Goal: Task Accomplishment & Management: Manage account settings

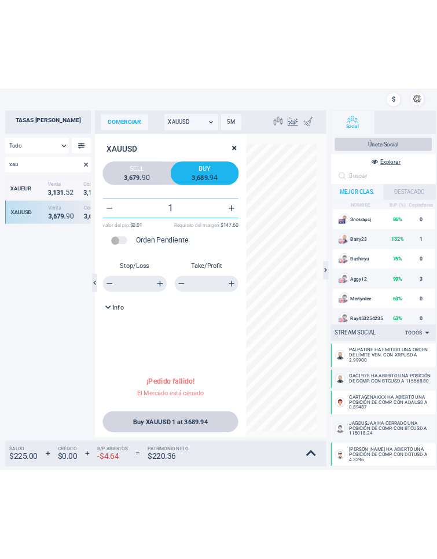
scroll to position [382, 115]
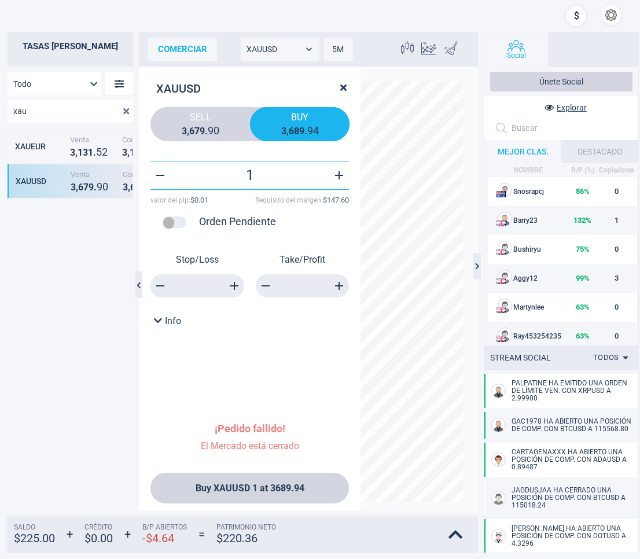
click at [618, 12] on button "button" at bounding box center [611, 15] width 20 height 20
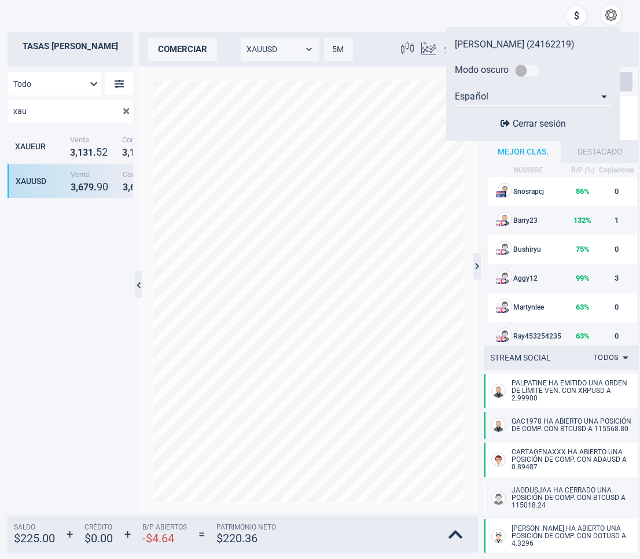
click at [538, 120] on span "Cerrar sesión" at bounding box center [538, 123] width 53 height 11
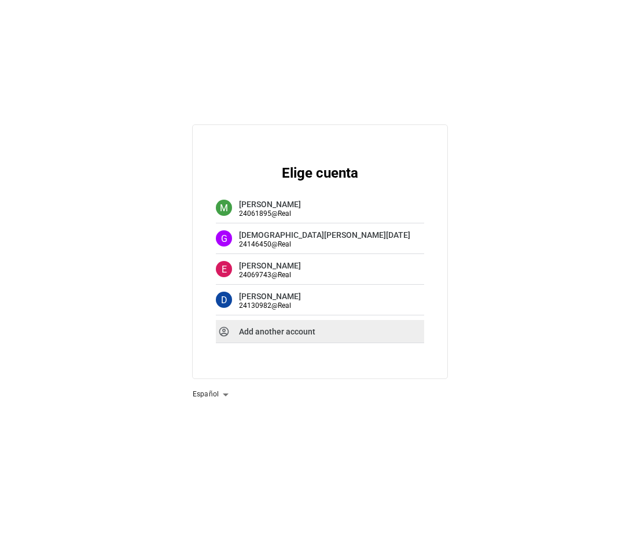
click at [295, 330] on strong "Add another account" at bounding box center [277, 331] width 76 height 9
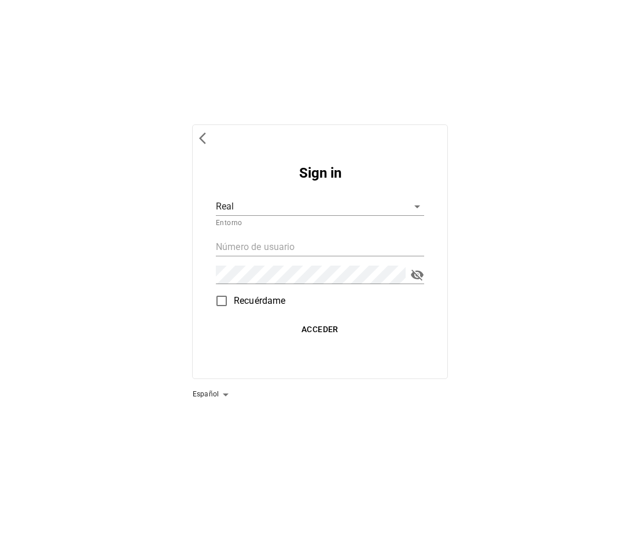
type input "24239356"
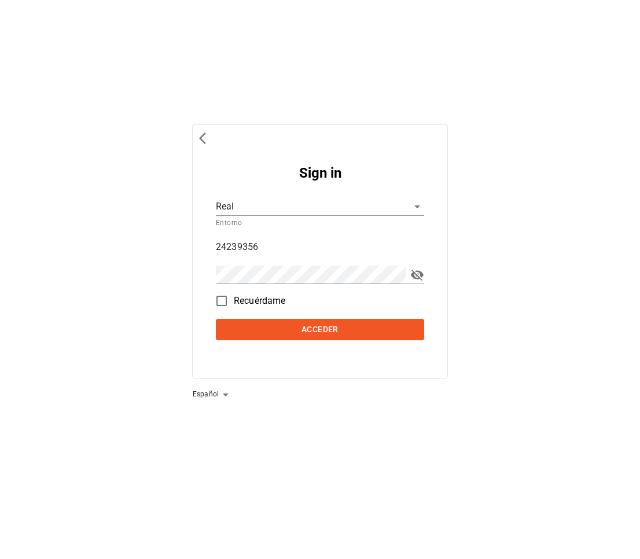
click at [317, 249] on input "24239356" at bounding box center [320, 247] width 208 height 19
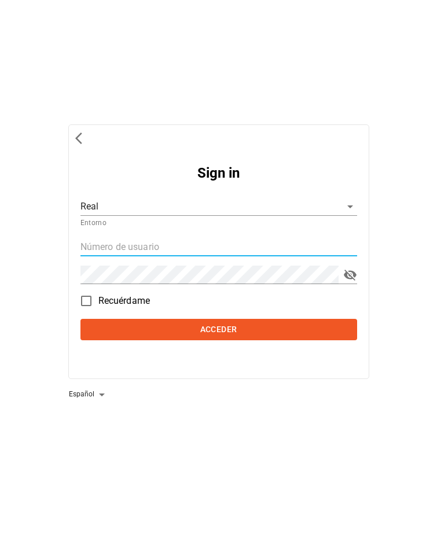
click at [415, 248] on div "Sign in Real d1cd098f-4900-407f-8684-966e476547c2 Entorno Recuérdame Acceder Es…" at bounding box center [218, 279] width 437 height 559
click at [98, 248] on input "text" at bounding box center [218, 247] width 276 height 19
paste input "24254233"
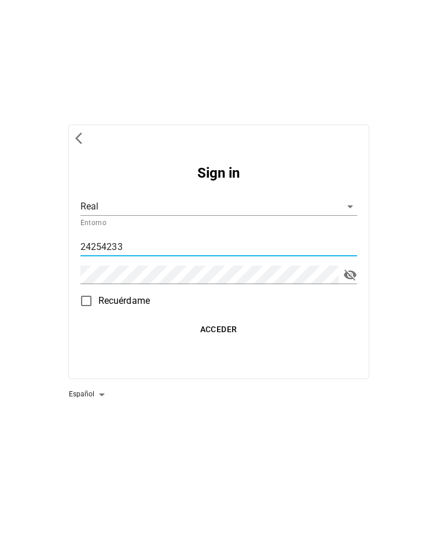
type input "24254233"
click at [223, 328] on span "Acceder" at bounding box center [218, 329] width 267 height 14
